Goal: Navigation & Orientation: Understand site structure

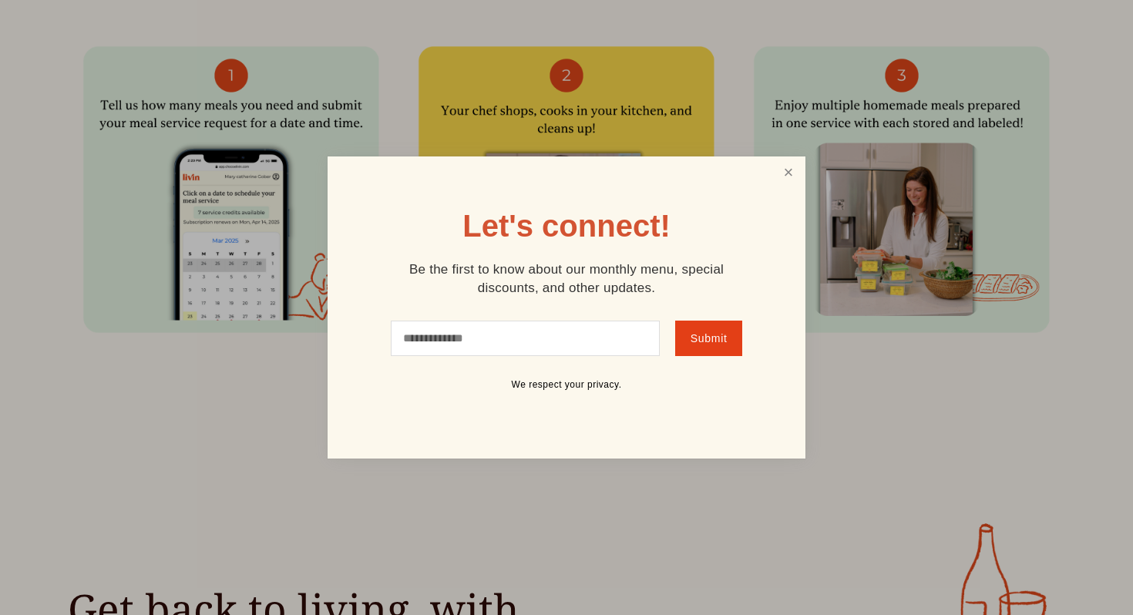
click at [799, 172] on link "Close" at bounding box center [788, 173] width 29 height 29
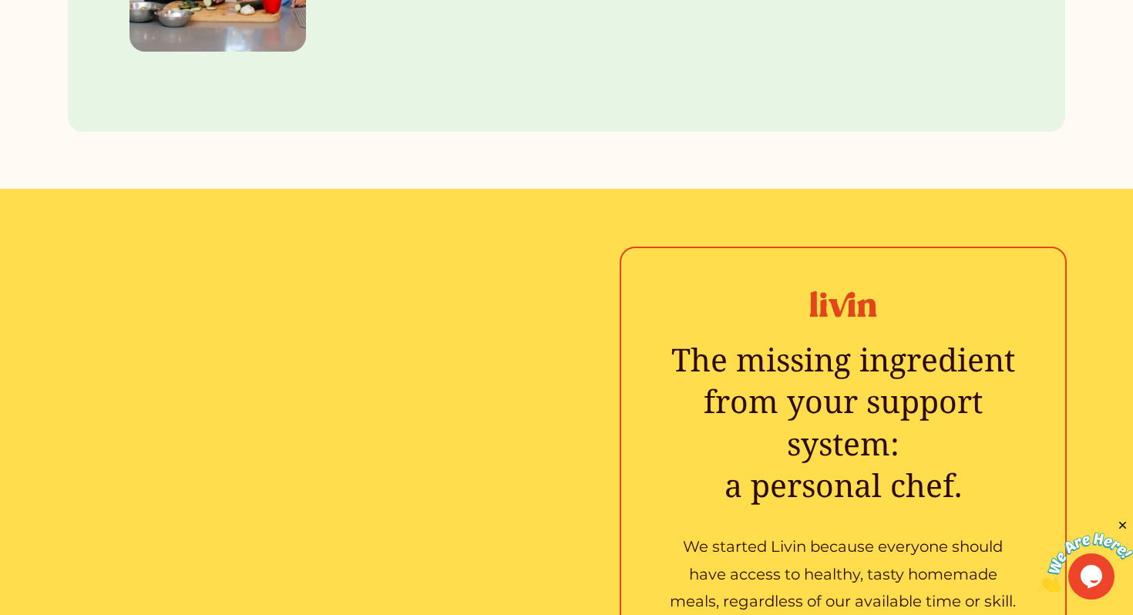
scroll to position [2121, 0]
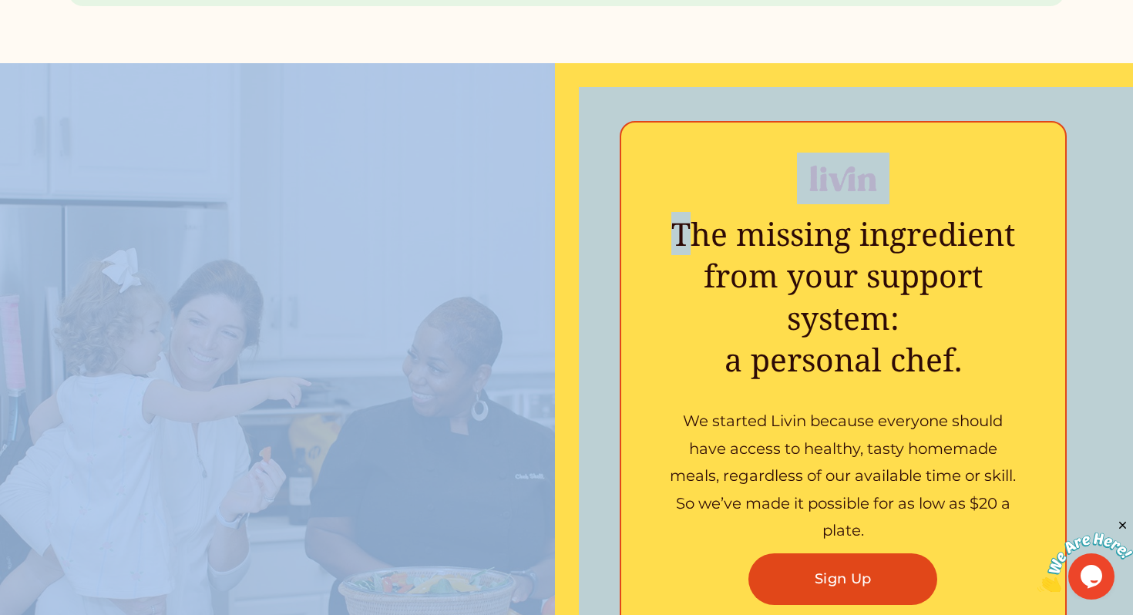
drag, startPoint x: 685, startPoint y: 61, endPoint x: 683, endPoint y: 271, distance: 210.4
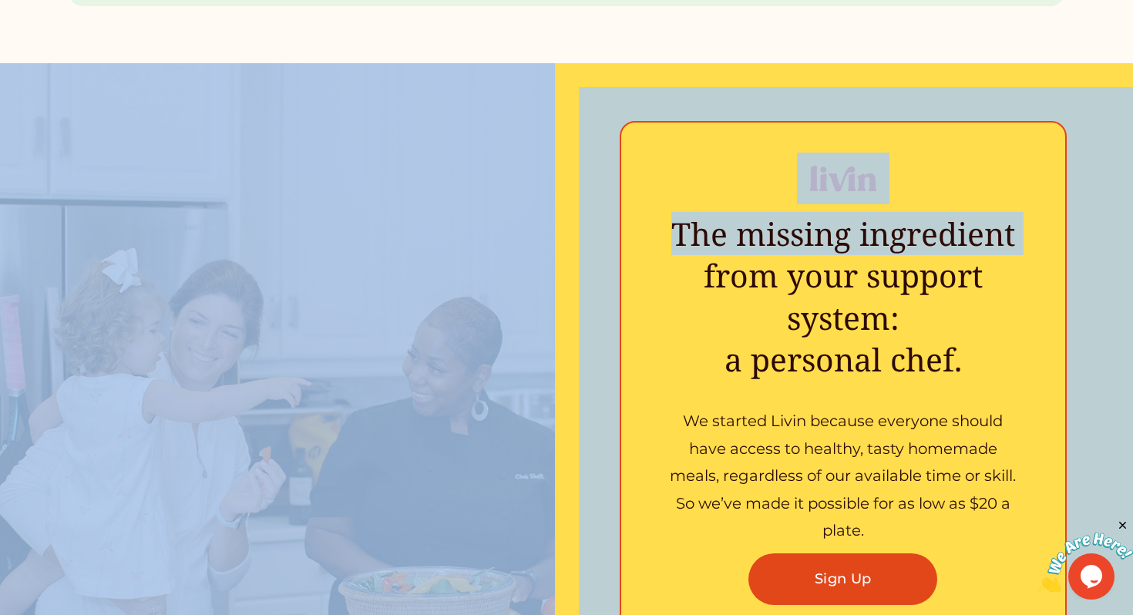
click at [683, 271] on h3 "The missing ingredient from your support system:  a personal chef." at bounding box center [843, 296] width 359 height 167
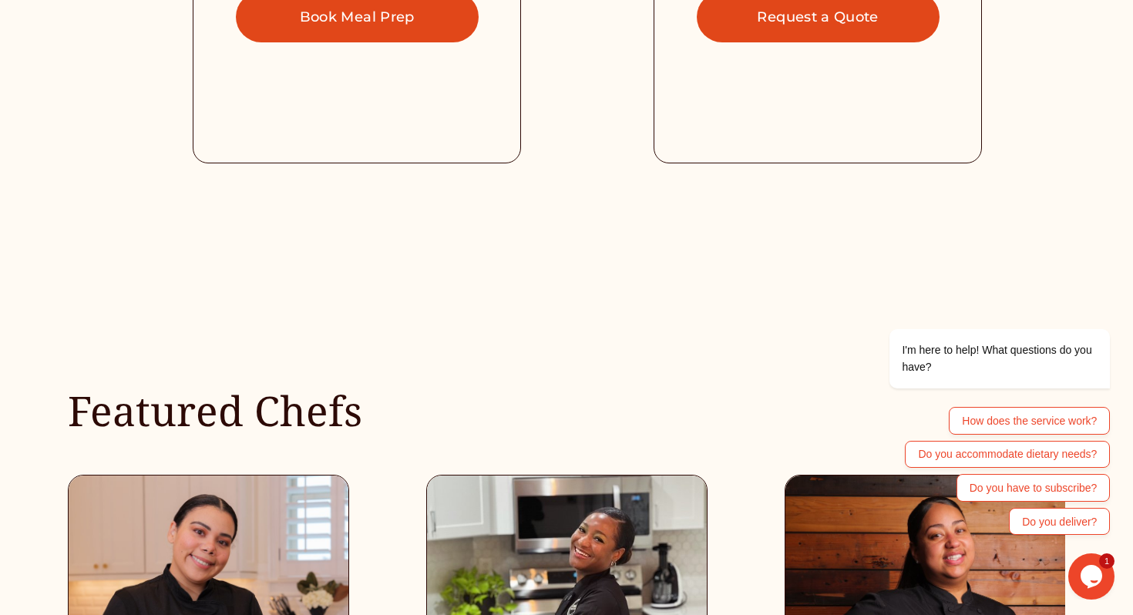
scroll to position [3760, 0]
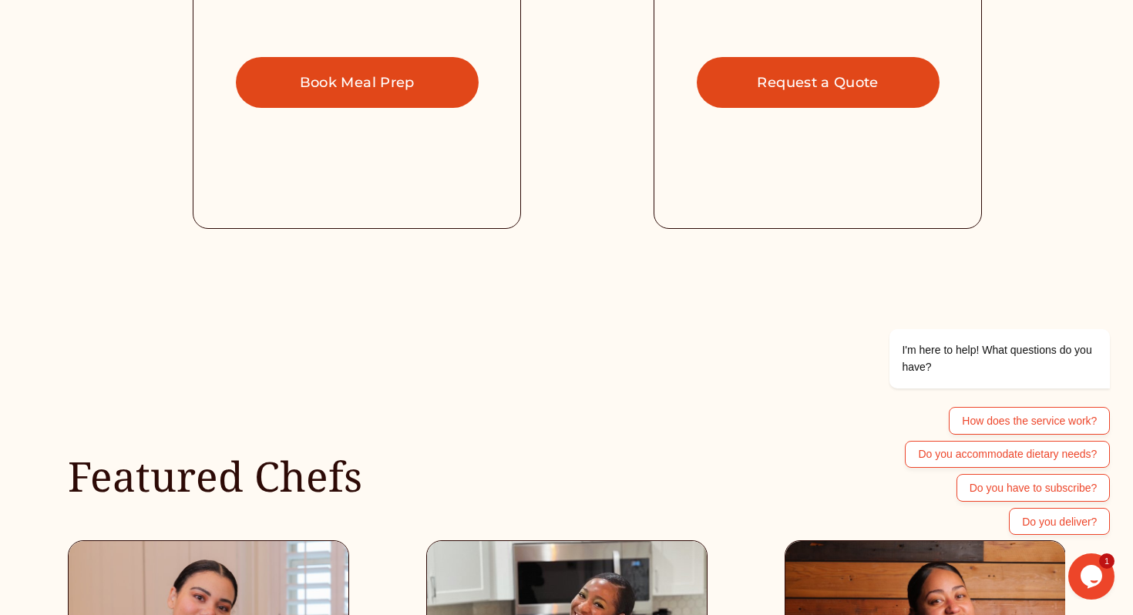
click at [367, 79] on link "Book Meal Prep" at bounding box center [357, 83] width 243 height 52
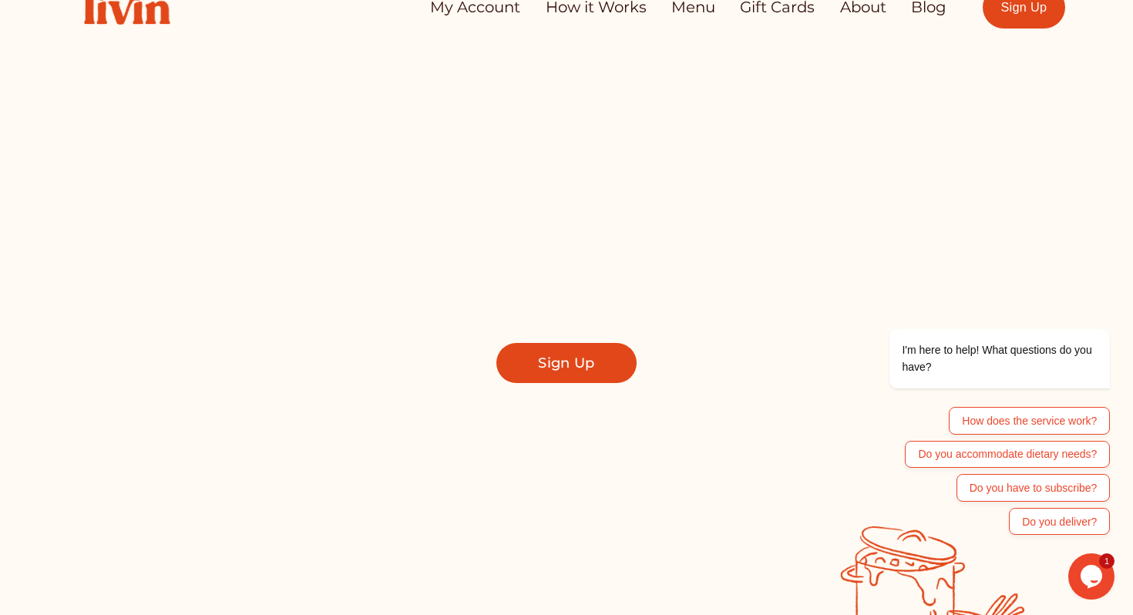
scroll to position [0, 0]
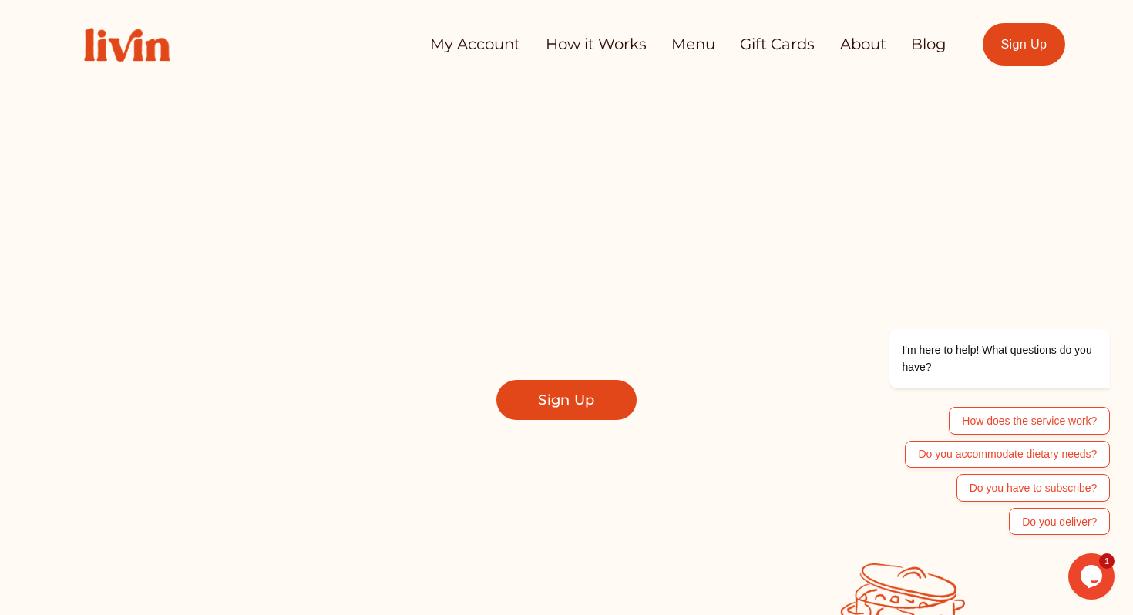
click at [612, 48] on link "How it Works" at bounding box center [596, 44] width 101 height 31
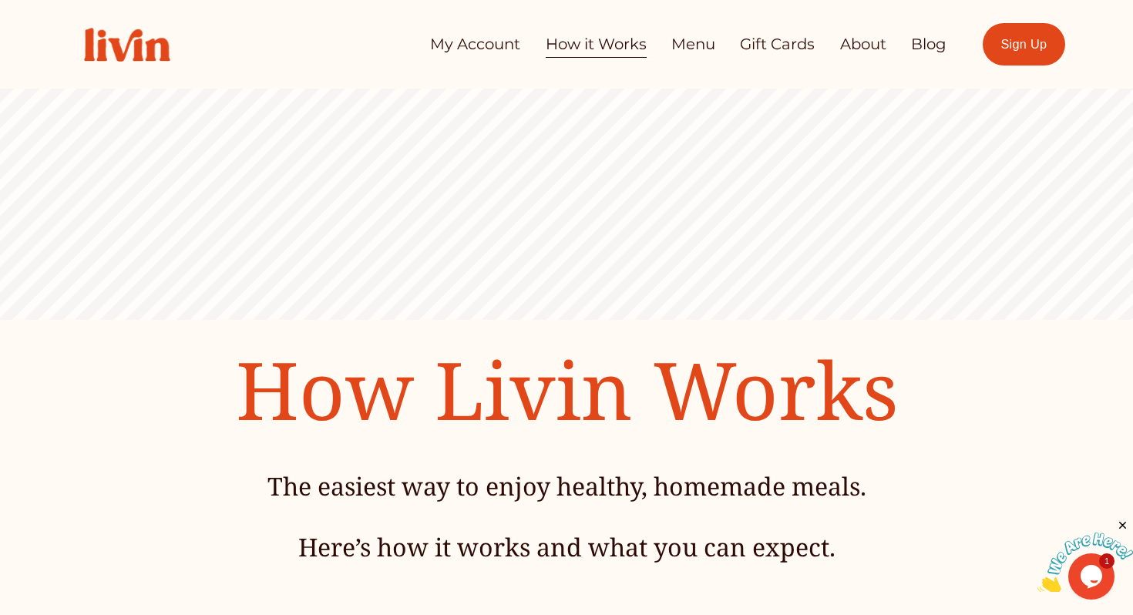
click at [684, 52] on link "Menu" at bounding box center [693, 44] width 44 height 31
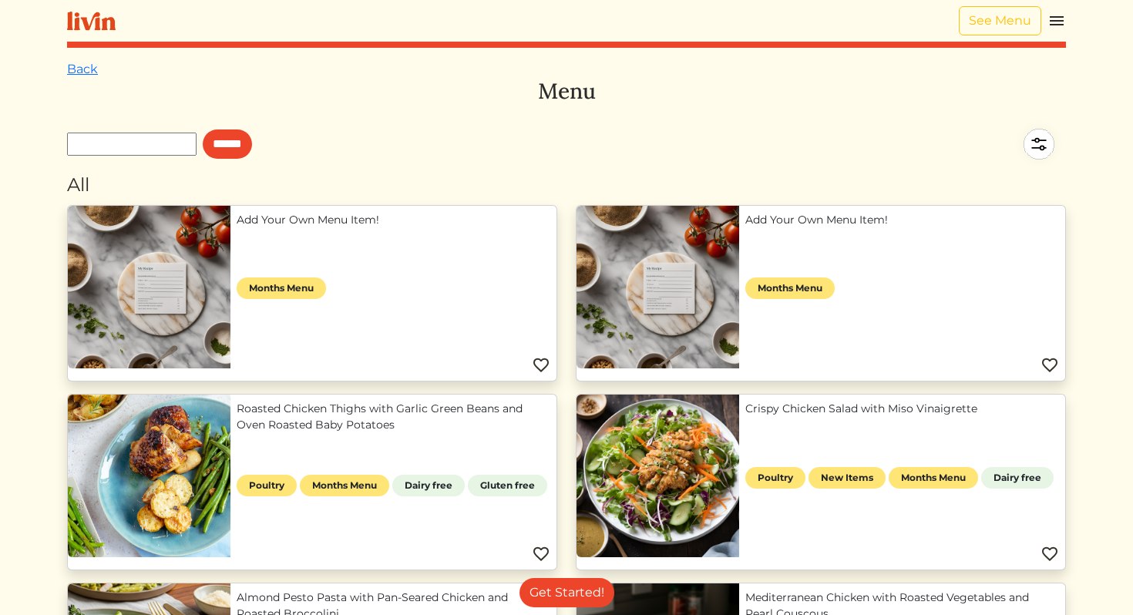
click at [103, 21] on img at bounding box center [91, 21] width 49 height 19
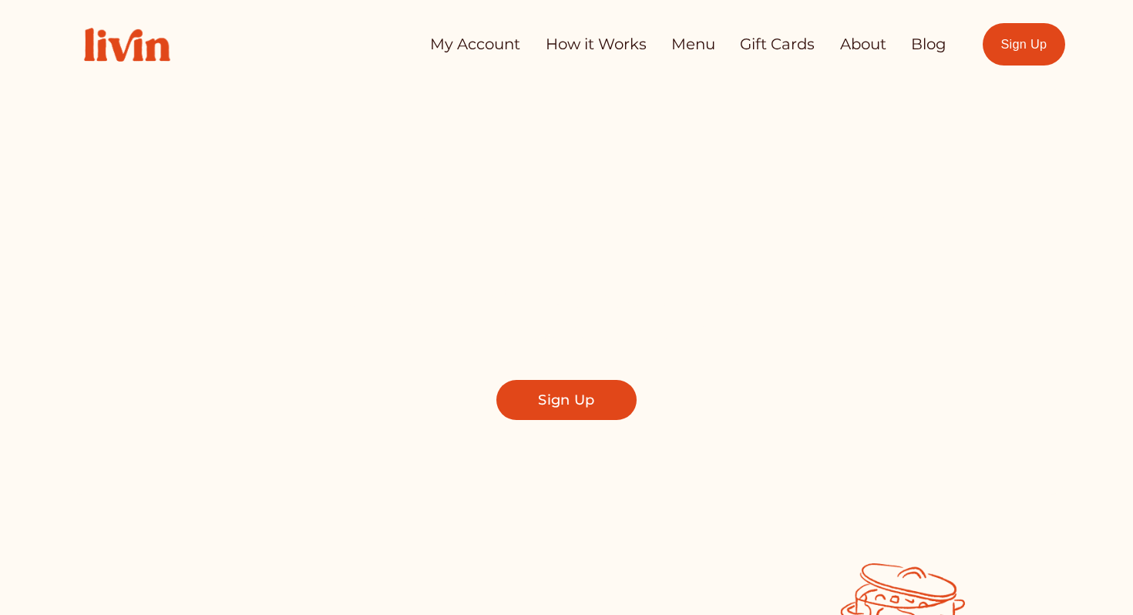
click at [862, 48] on link "About" at bounding box center [863, 44] width 46 height 31
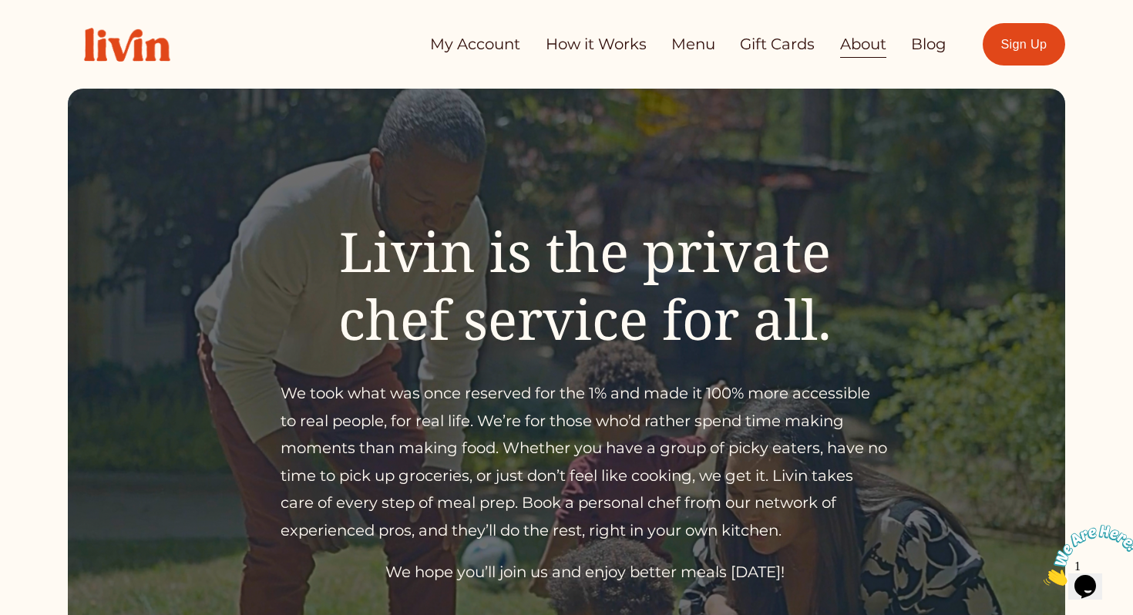
click at [152, 42] on img at bounding box center [127, 45] width 119 height 66
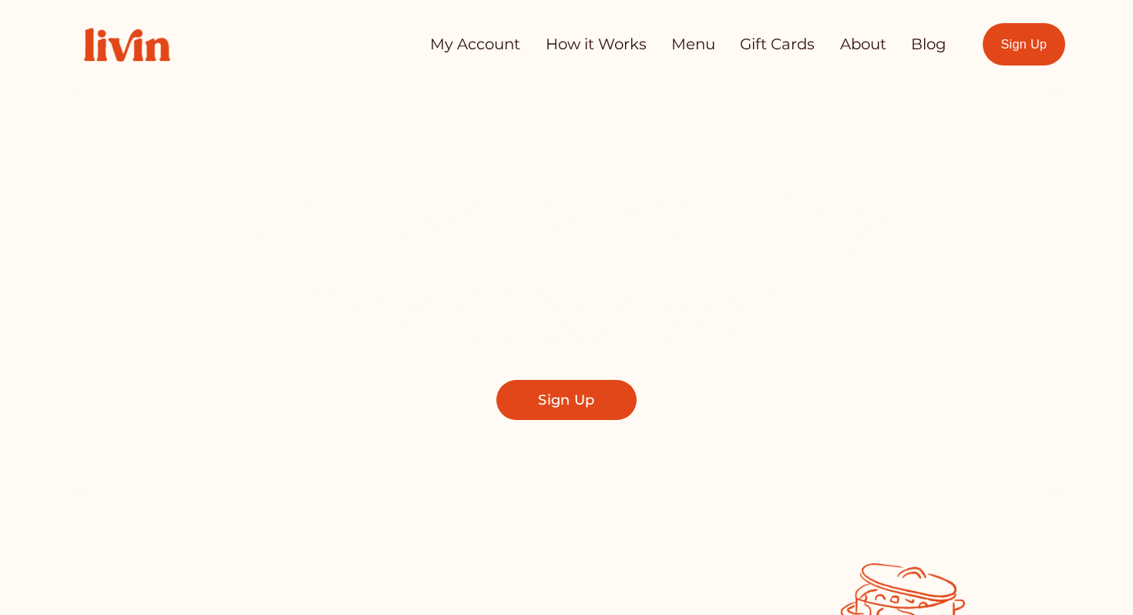
click at [592, 41] on link "How it Works" at bounding box center [596, 44] width 101 height 31
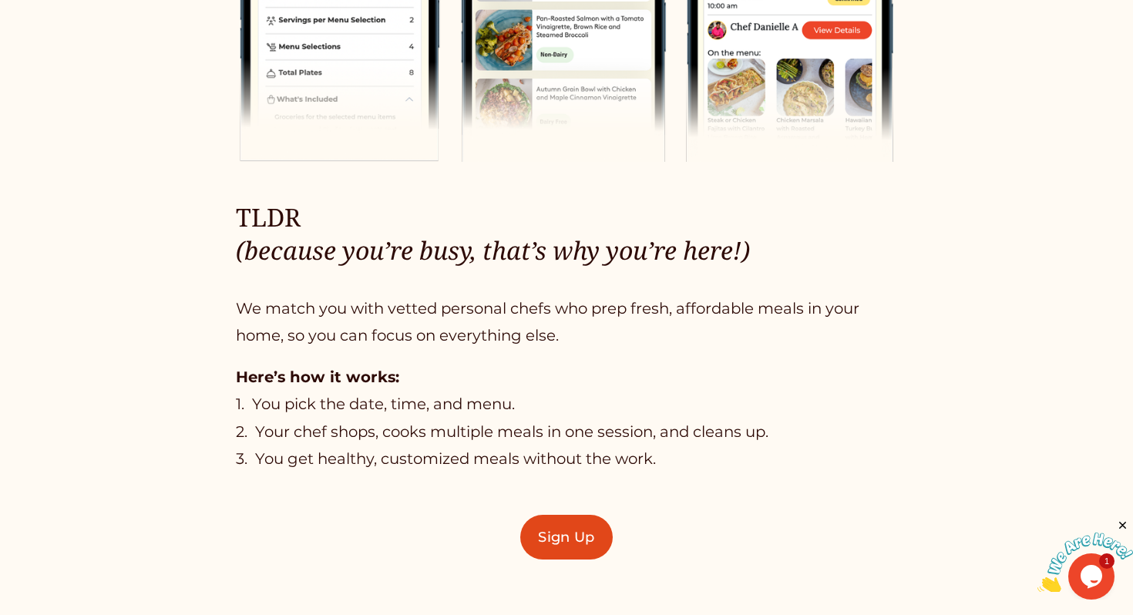
scroll to position [841, 0]
